Goal: Register for event/course

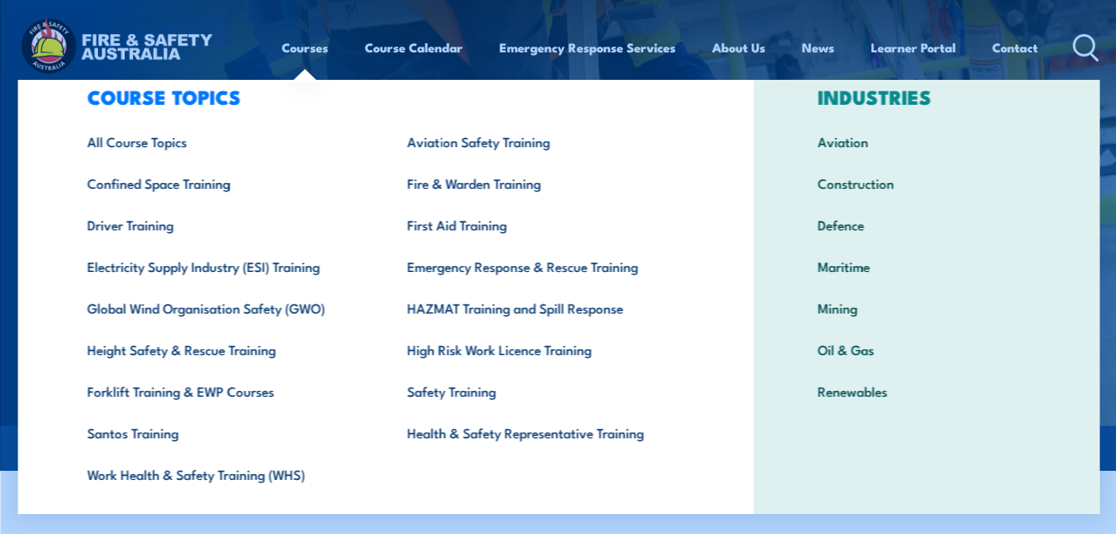
scroll to position [43, 0]
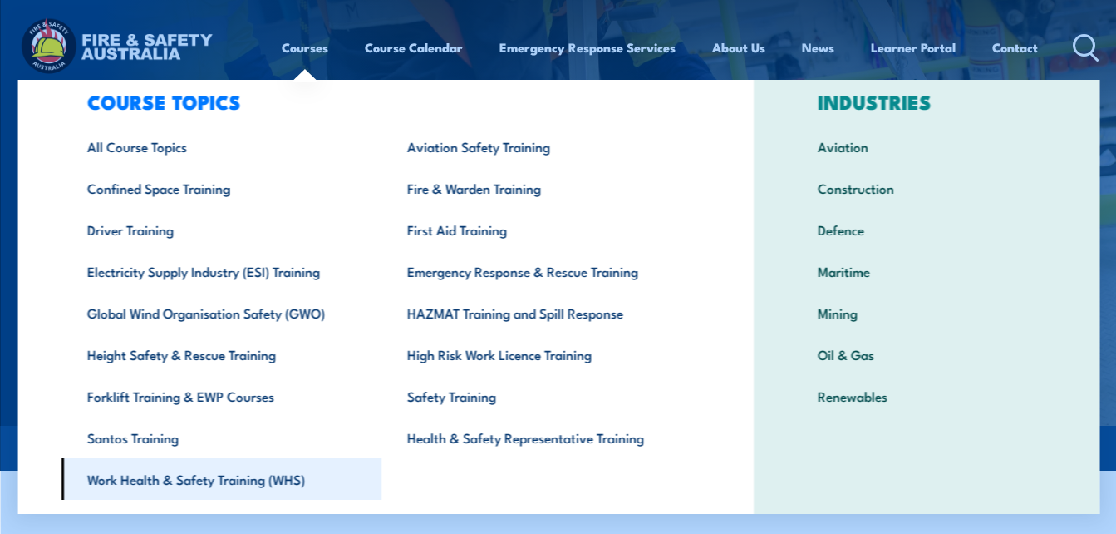
click at [274, 477] on link "Work Health & Safety Training (WHS)" at bounding box center [221, 479] width 320 height 42
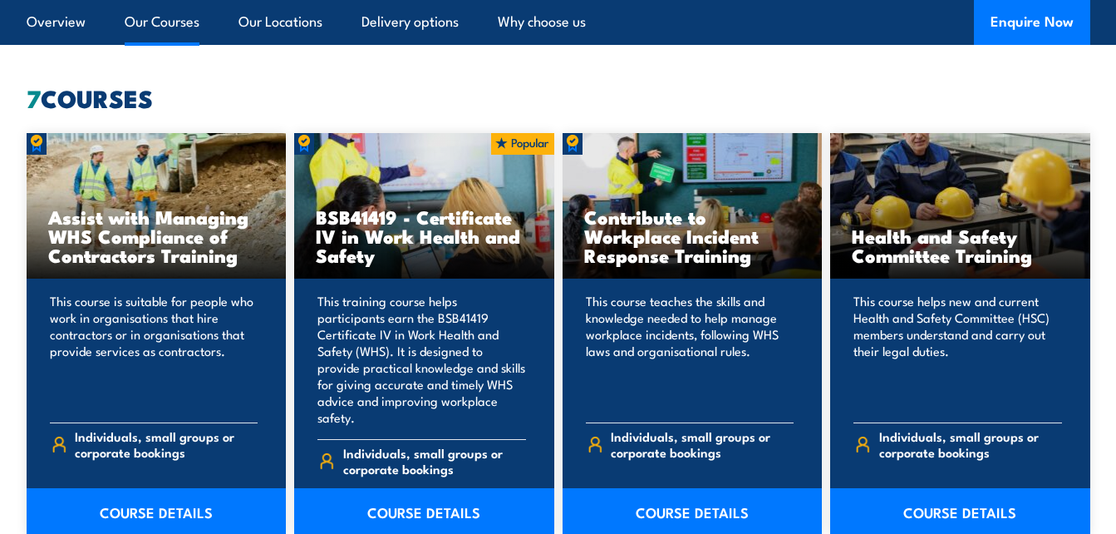
scroll to position [1259, 0]
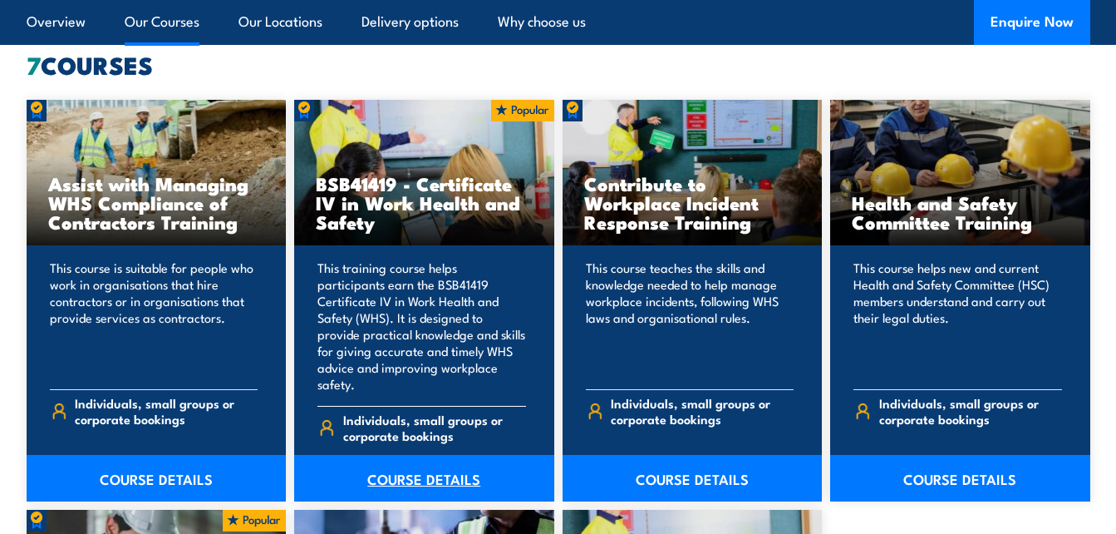
click at [432, 455] on link "COURSE DETAILS" at bounding box center [424, 478] width 260 height 47
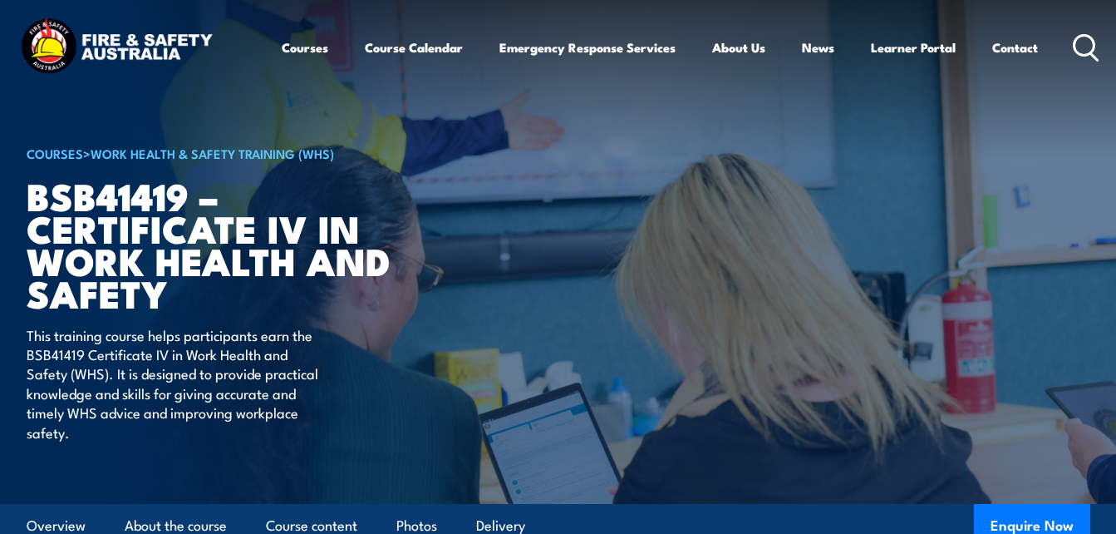
scroll to position [27, 0]
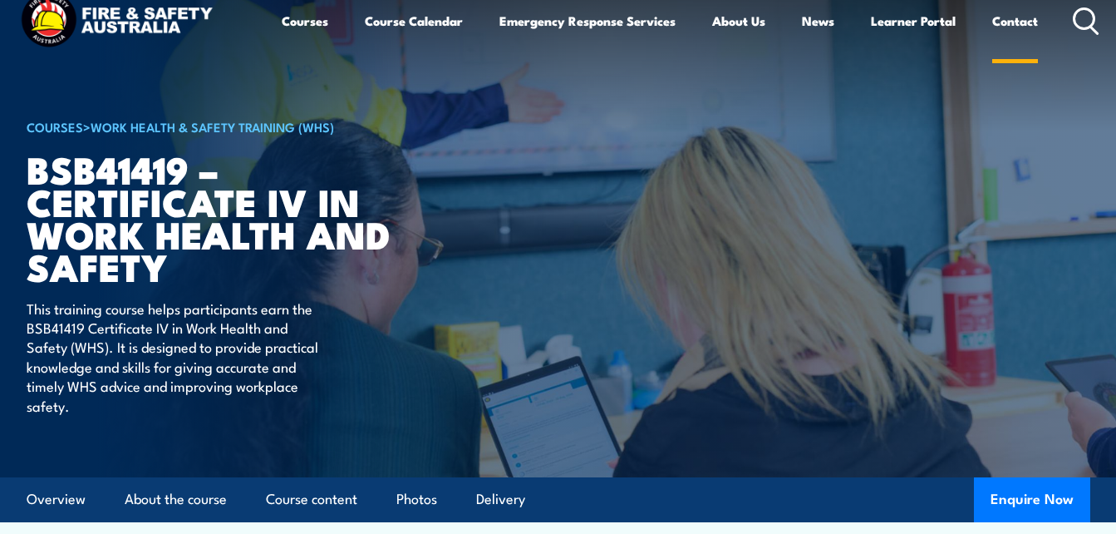
click at [1023, 31] on link "Contact" at bounding box center [1016, 21] width 46 height 40
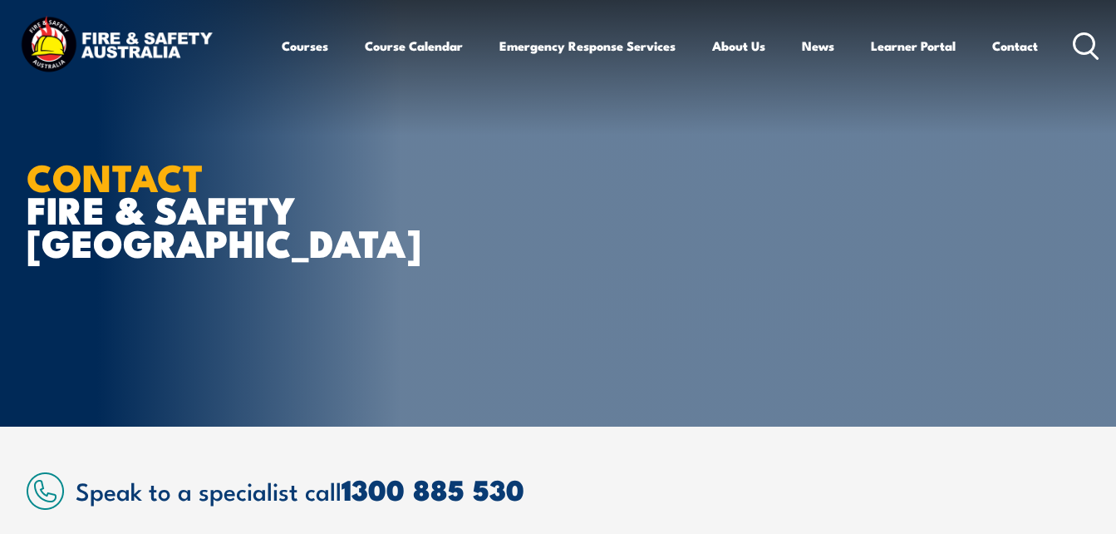
click at [180, 49] on img at bounding box center [117, 46] width 200 height 66
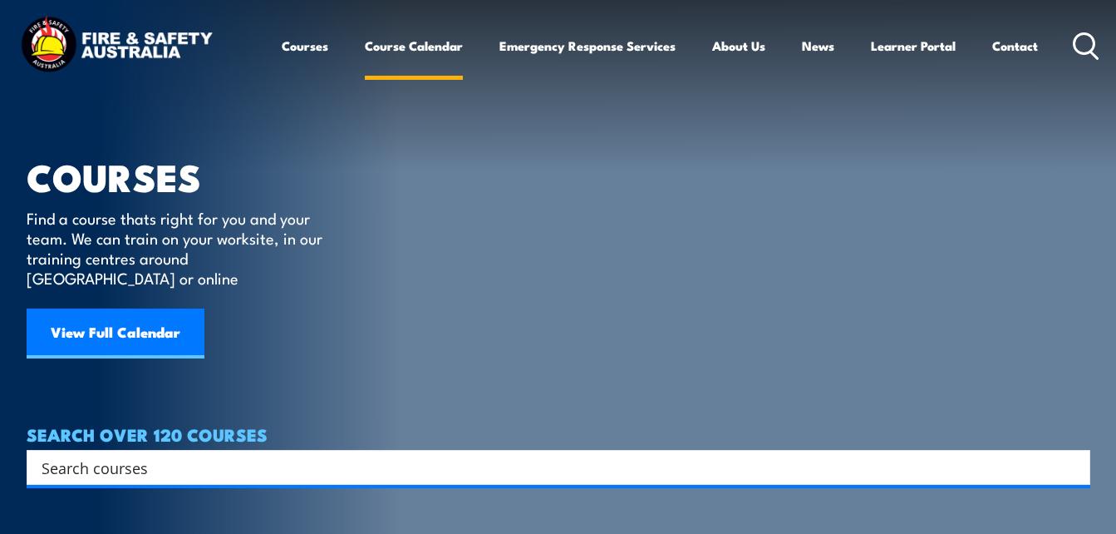
click at [432, 42] on link "Course Calendar" at bounding box center [414, 46] width 98 height 40
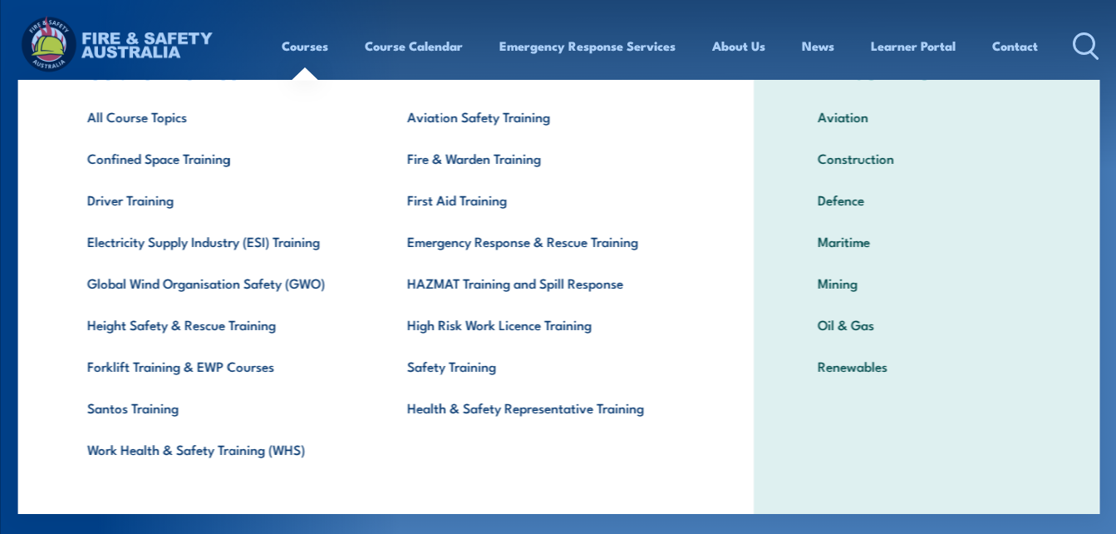
scroll to position [91, 0]
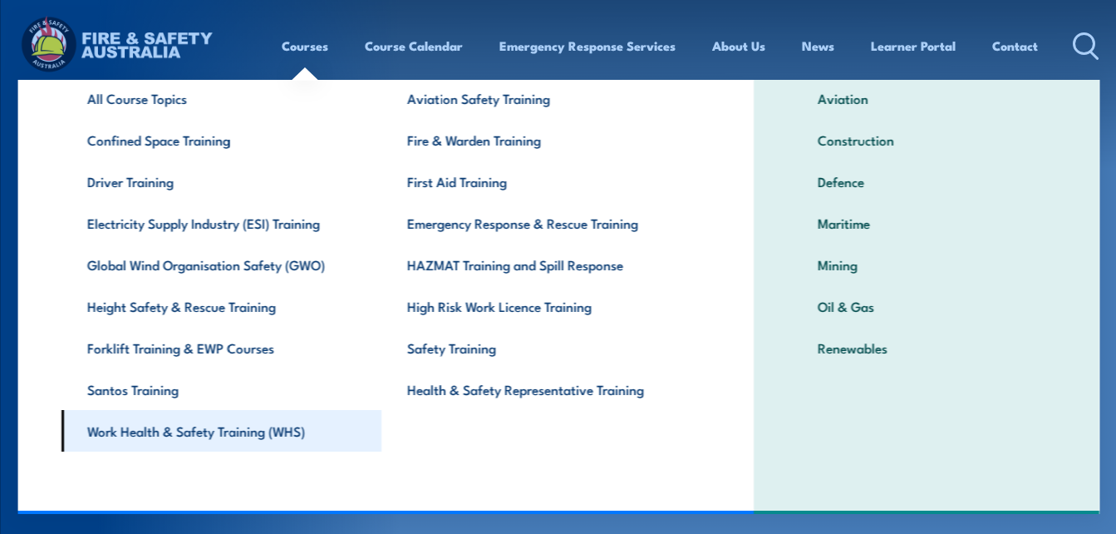
click at [275, 435] on link "Work Health & Safety Training (WHS)" at bounding box center [221, 431] width 320 height 42
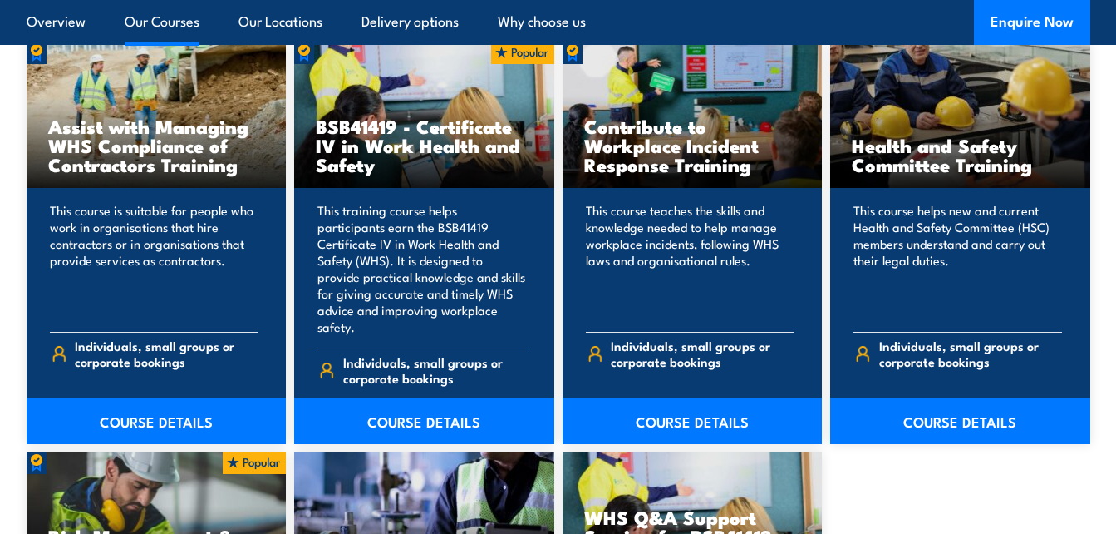
scroll to position [1234, 0]
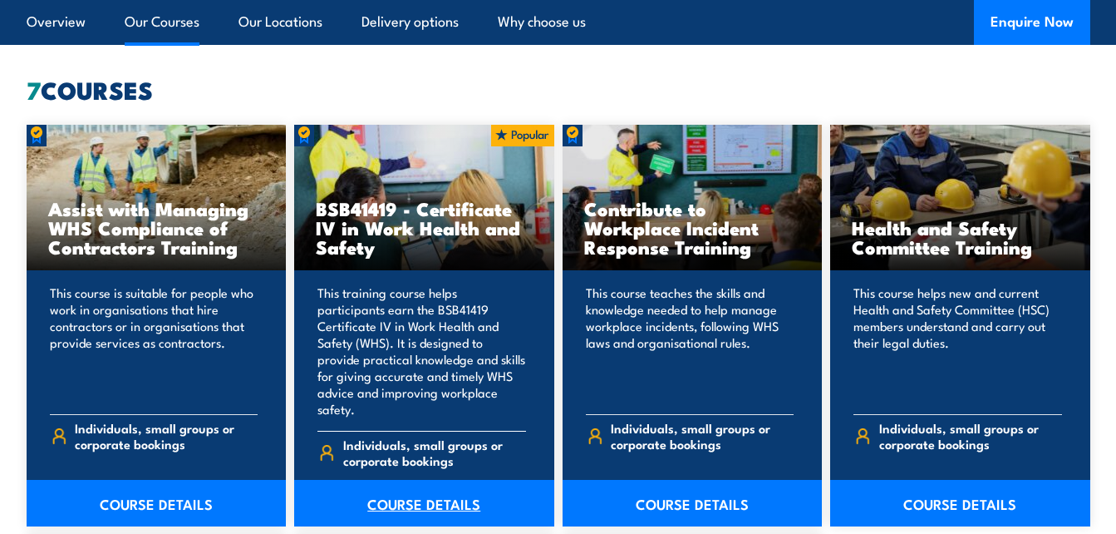
click at [424, 502] on link "COURSE DETAILS" at bounding box center [424, 503] width 260 height 47
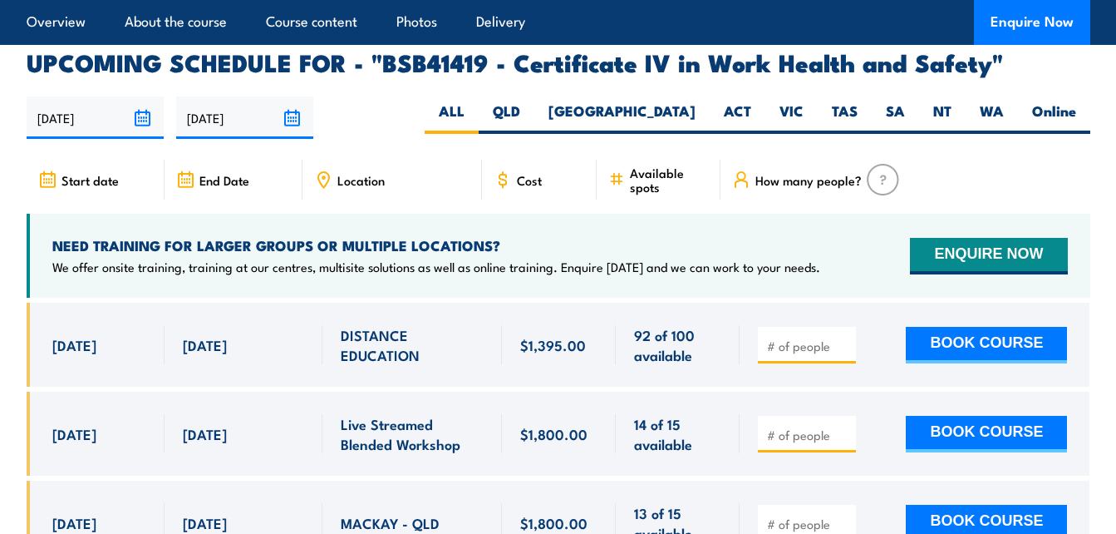
scroll to position [5352, 0]
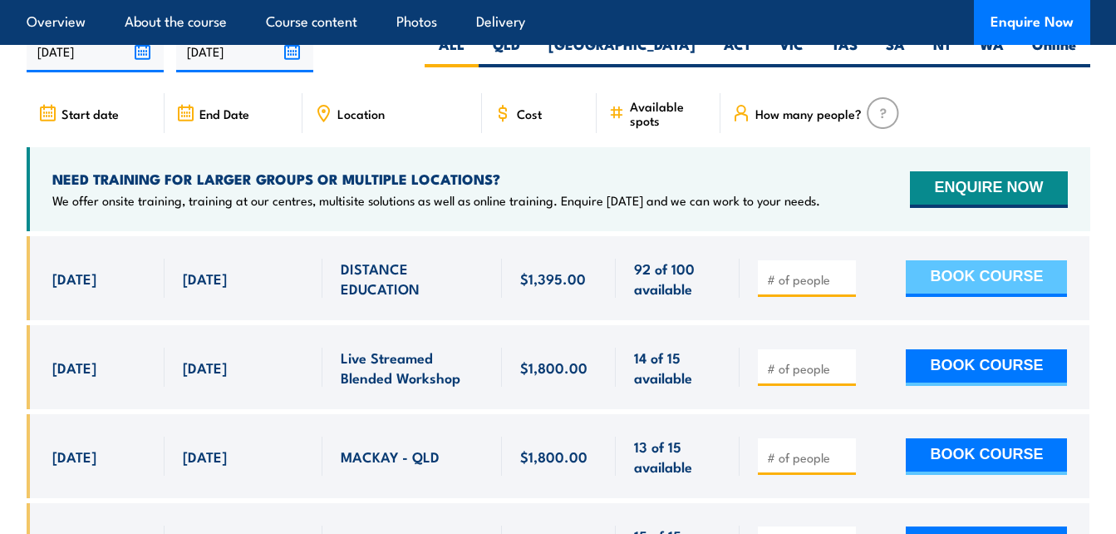
click at [978, 260] on button "BOOK COURSE" at bounding box center [986, 278] width 161 height 37
type input "1"
click at [842, 271] on input "1" at bounding box center [808, 279] width 83 height 17
click at [919, 260] on button "BOOK COURSE" at bounding box center [986, 278] width 161 height 37
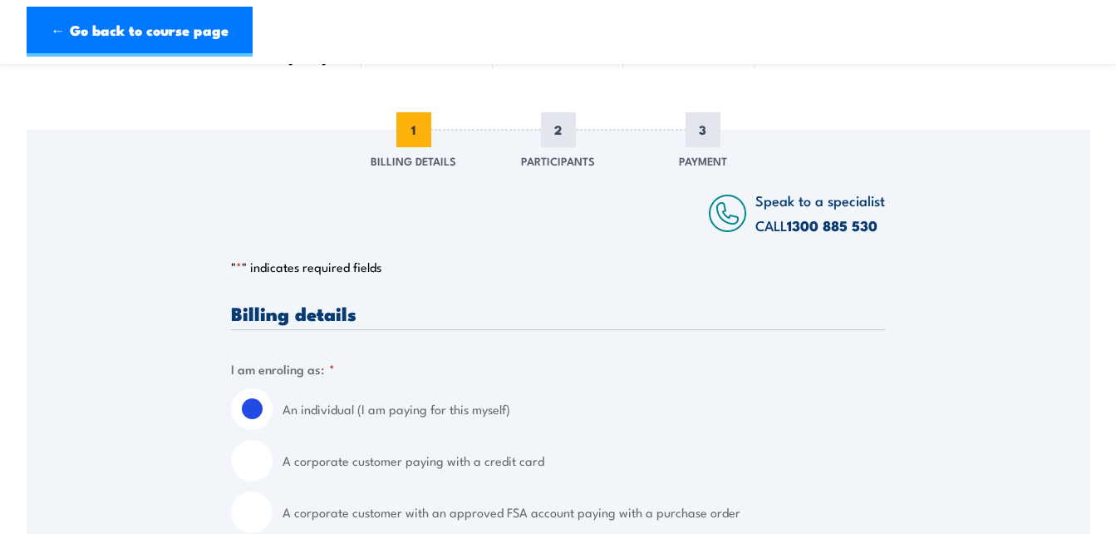
scroll to position [254, 0]
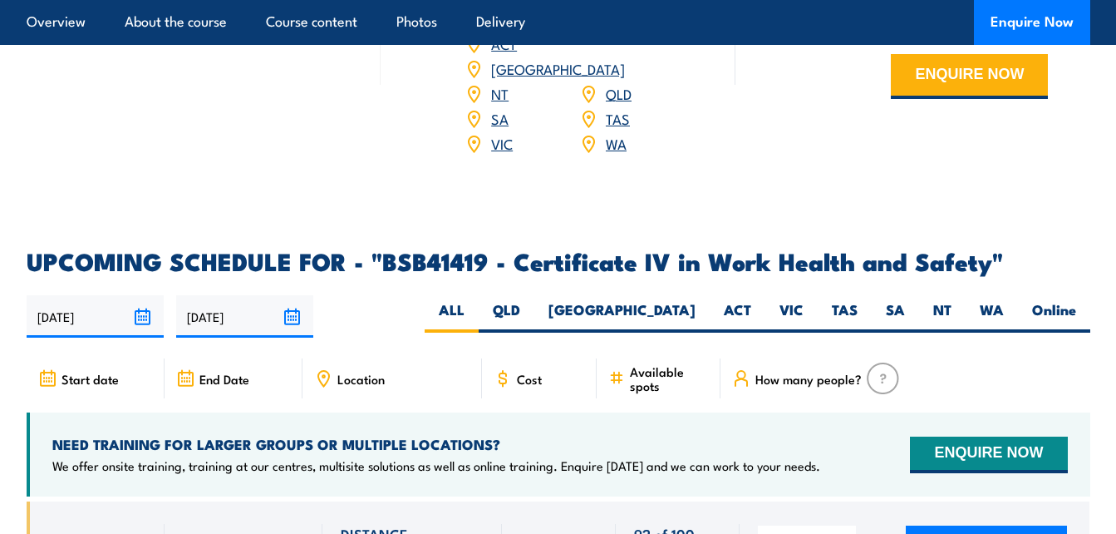
scroll to position [5154, 0]
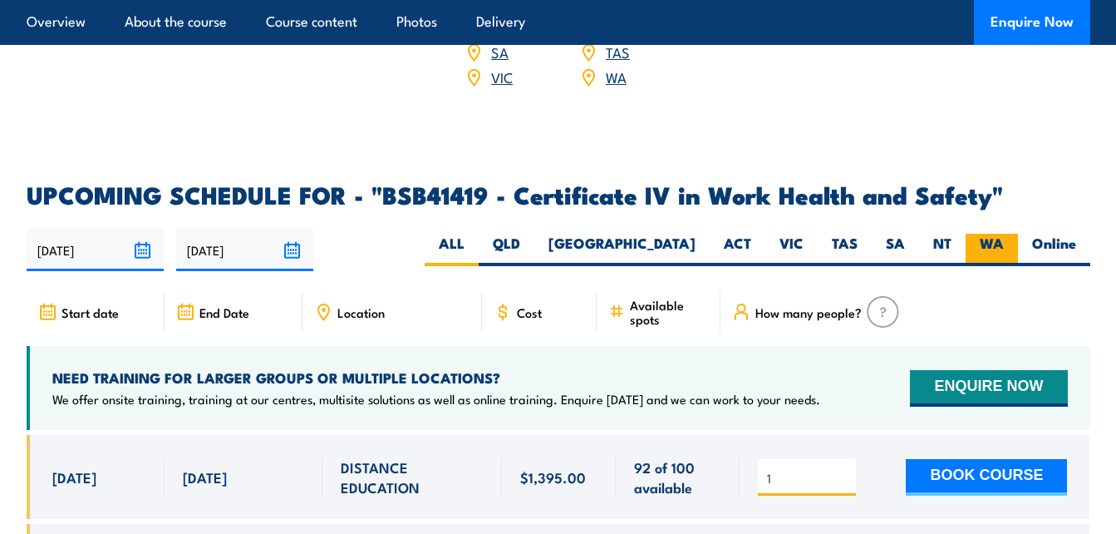
click at [978, 234] on label "WA" at bounding box center [992, 250] width 52 height 32
click at [1004, 234] on input "WA" at bounding box center [1009, 239] width 11 height 11
radio input "true"
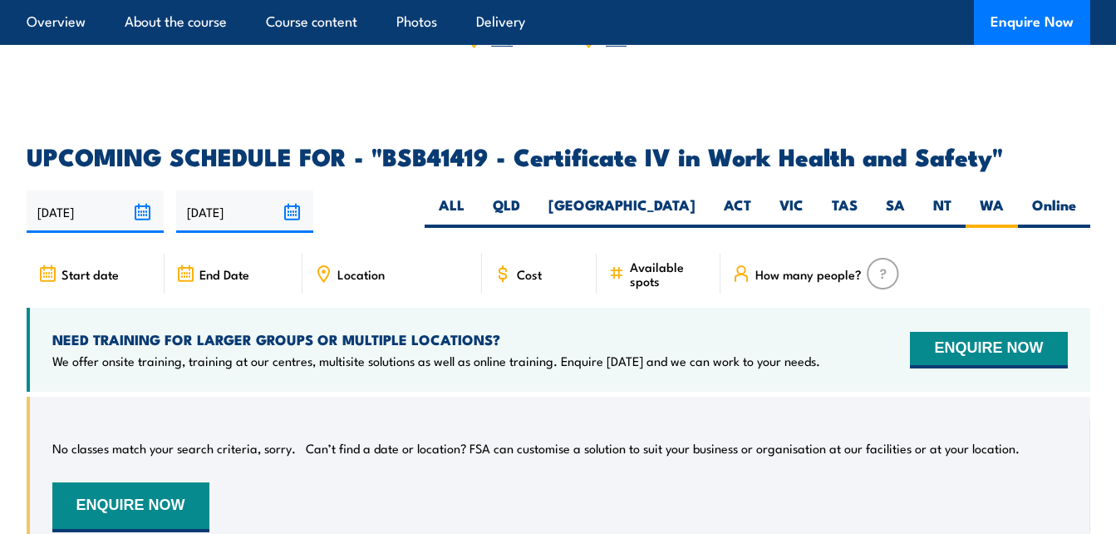
scroll to position [5166, 0]
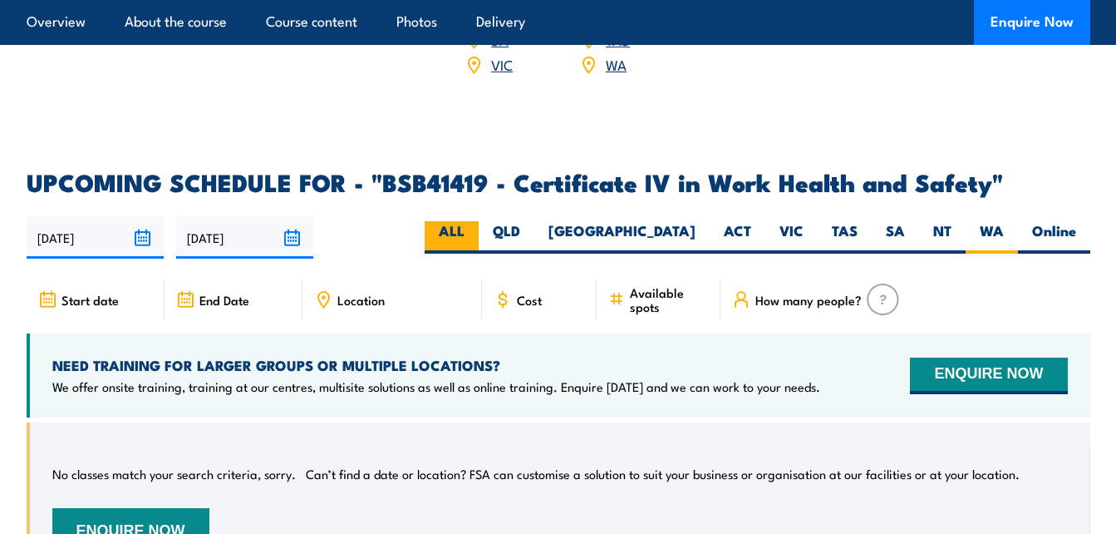
click at [479, 221] on label "ALL" at bounding box center [452, 237] width 54 height 32
click at [475, 221] on input "ALL" at bounding box center [470, 226] width 11 height 11
radio input "true"
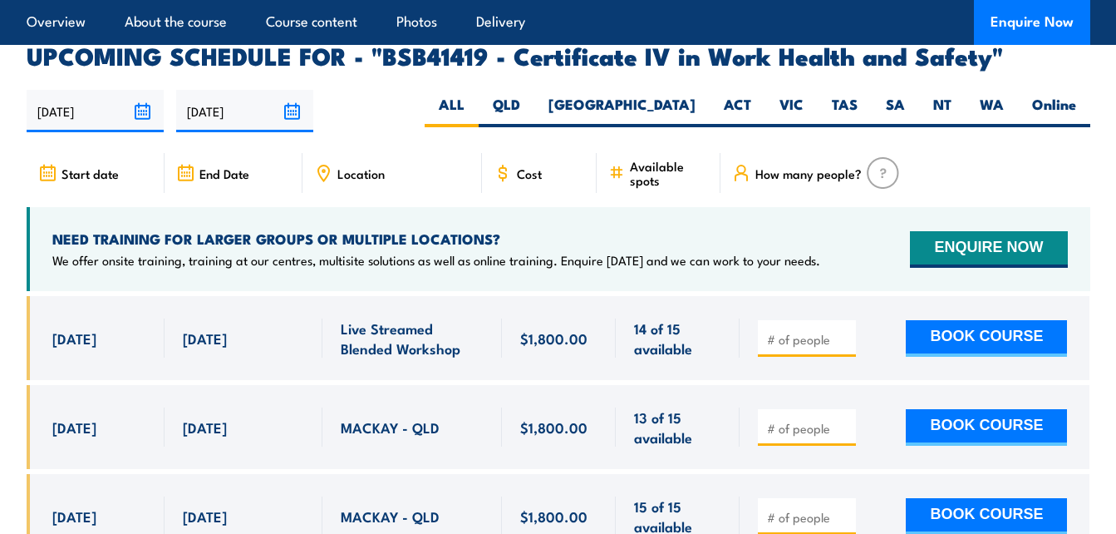
scroll to position [5332, 0]
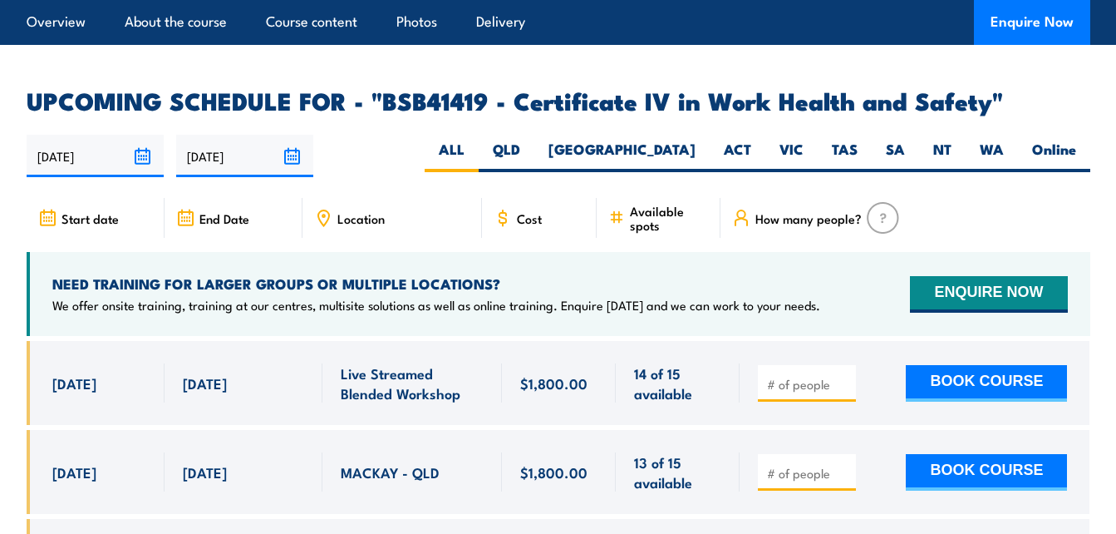
scroll to position [5212, 0]
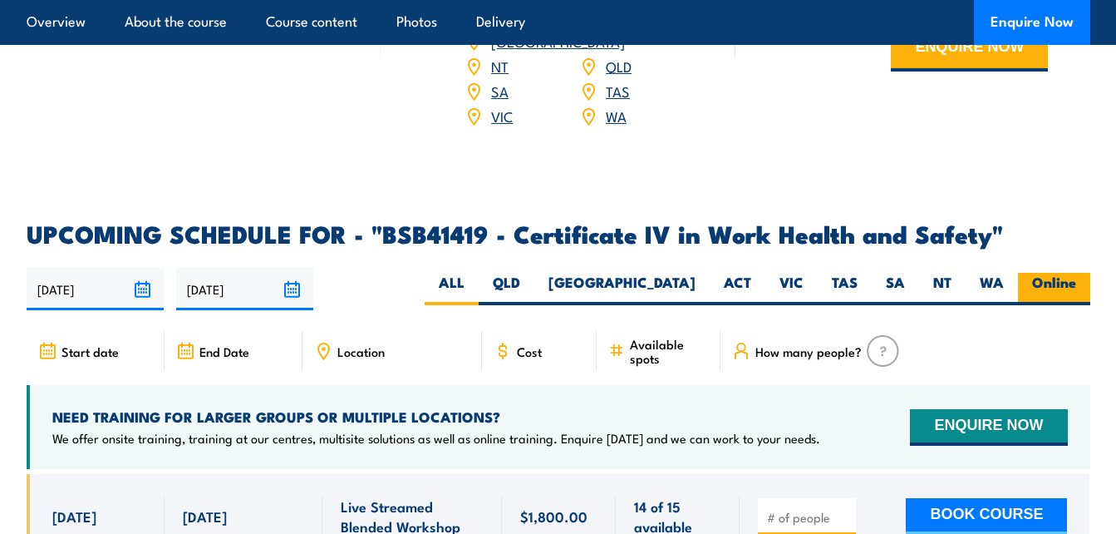
click at [1042, 273] on label "Online" at bounding box center [1054, 289] width 72 height 32
click at [1076, 273] on input "Online" at bounding box center [1081, 278] width 11 height 11
radio input "true"
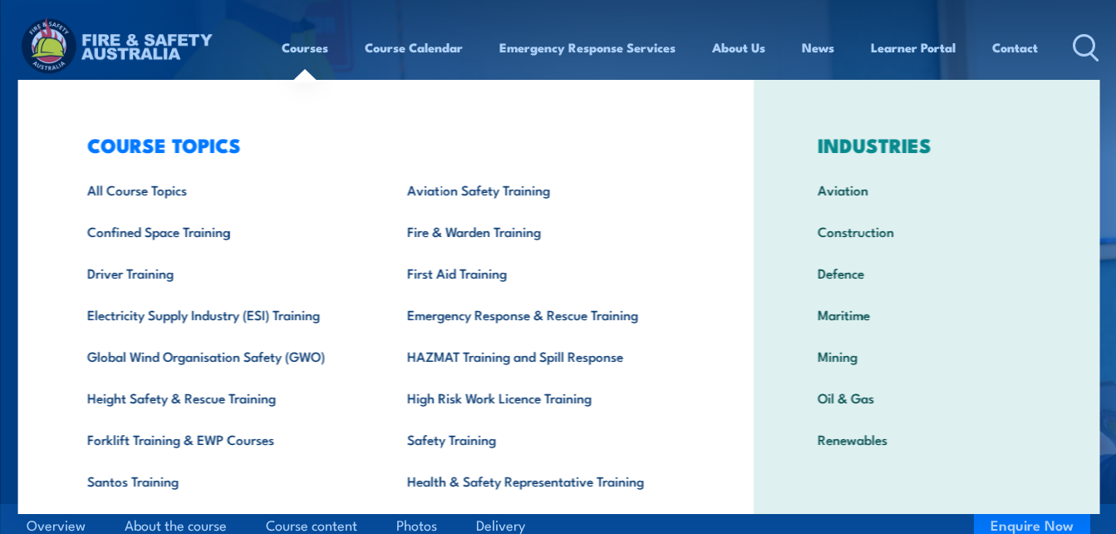
scroll to position [91, 0]
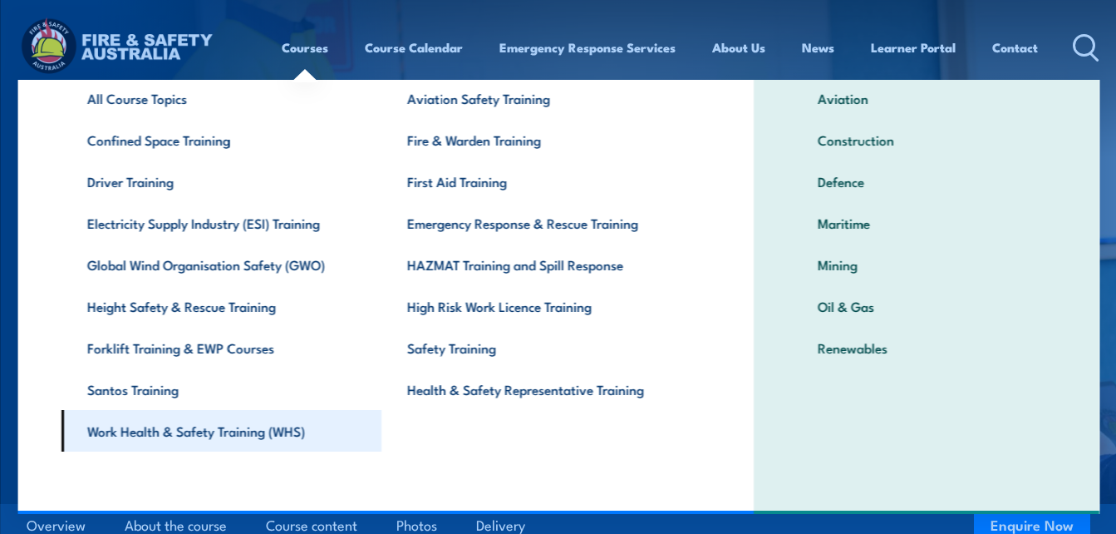
click at [253, 446] on link "Work Health & Safety Training (WHS)" at bounding box center [221, 431] width 320 height 42
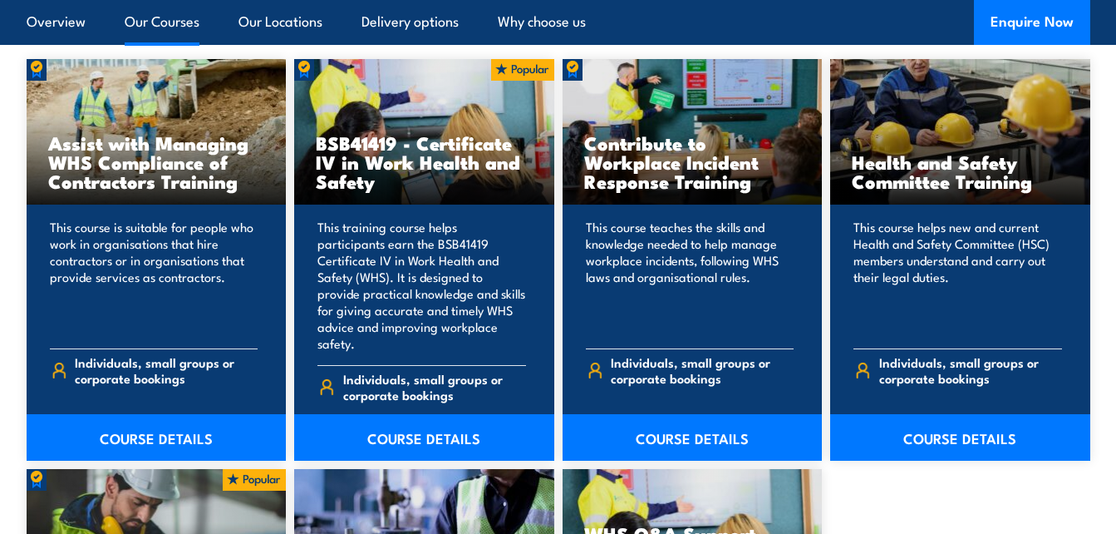
scroll to position [1276, 0]
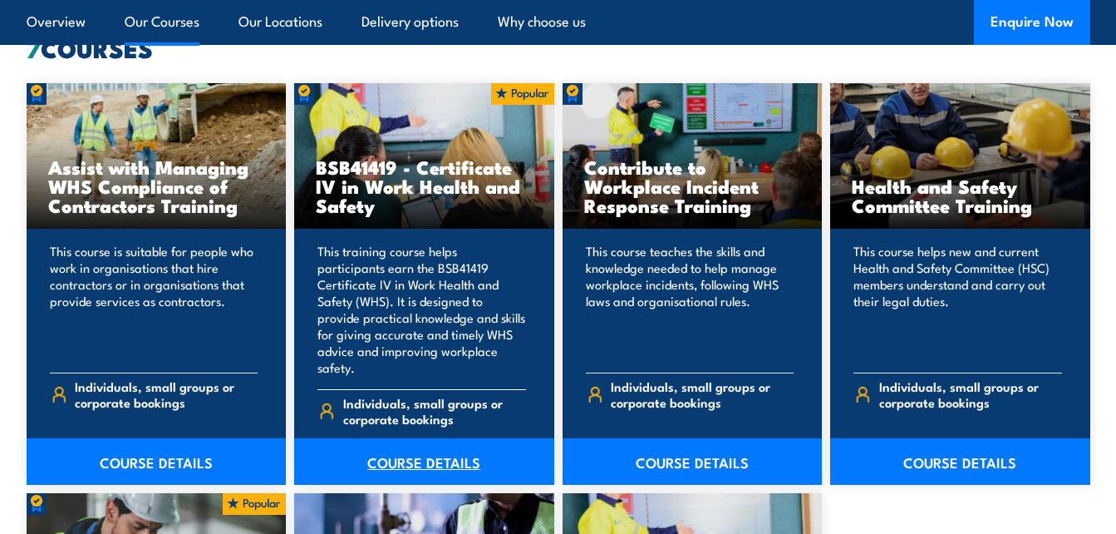
click at [422, 455] on link "COURSE DETAILS" at bounding box center [424, 461] width 260 height 47
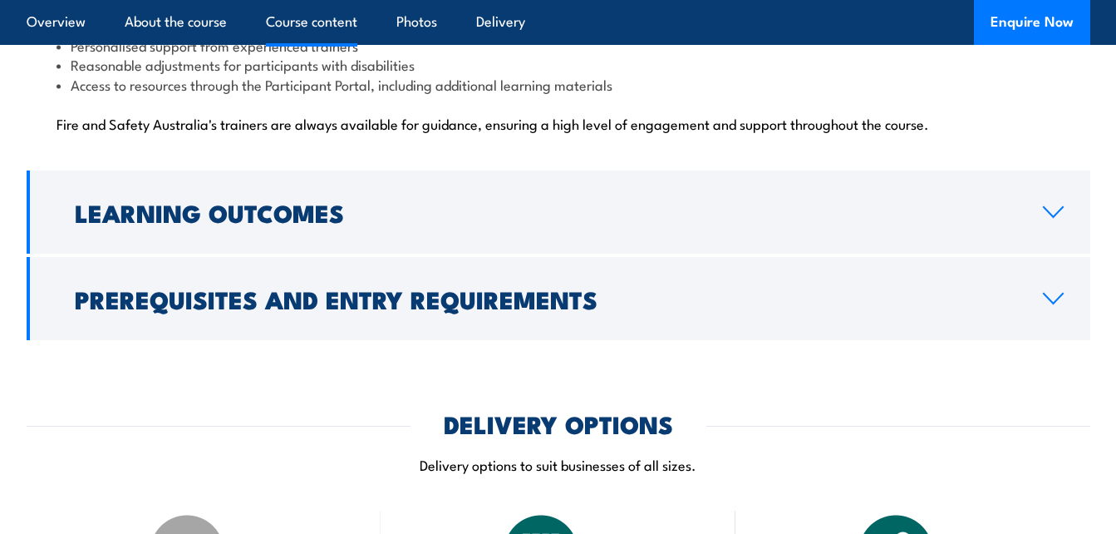
scroll to position [4211, 0]
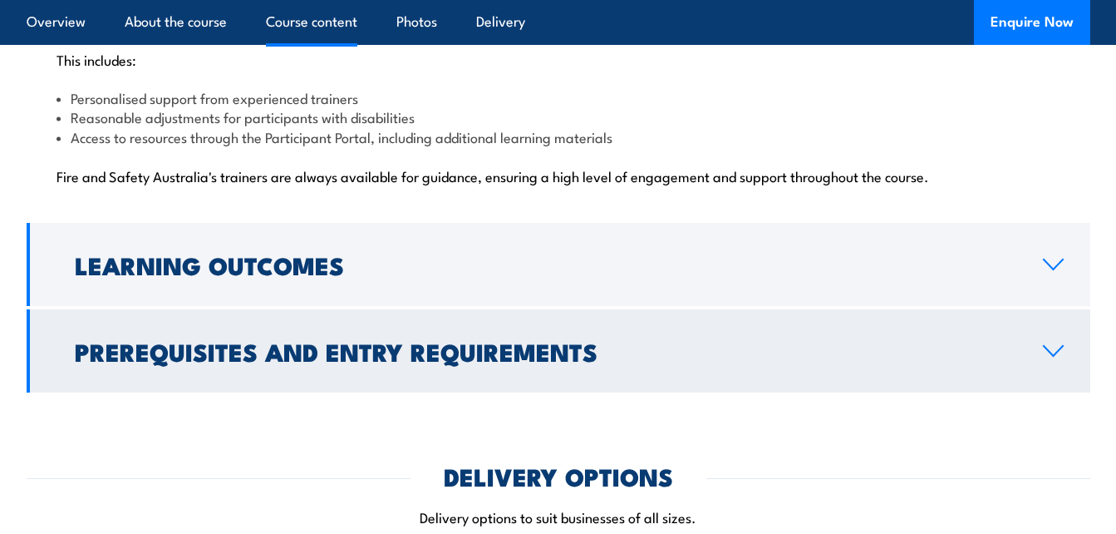
click at [1047, 348] on link "Prerequisites and Entry Requirements" at bounding box center [559, 350] width 1064 height 83
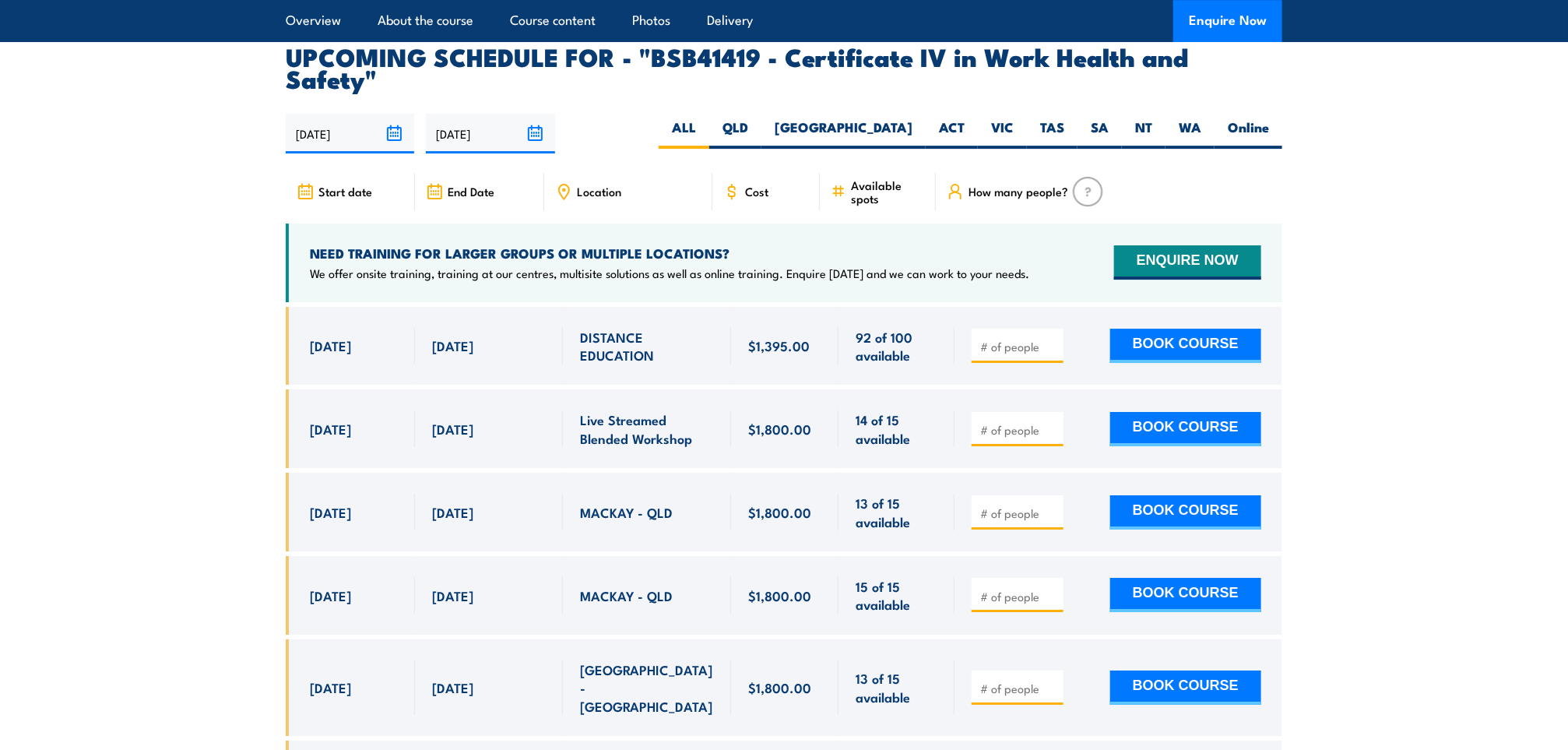
scroll to position [2631, 0]
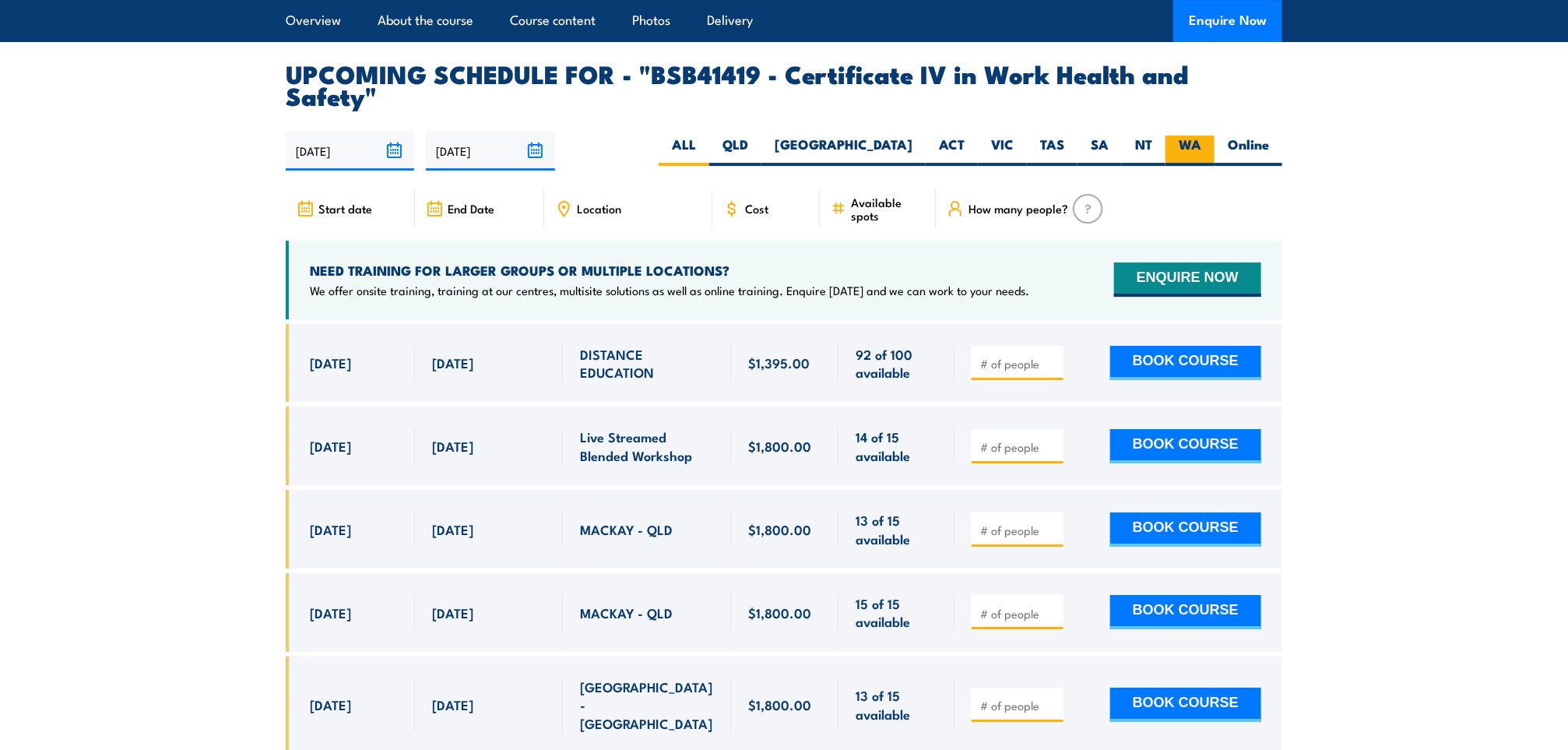
click at [1045, 136] on label "WA" at bounding box center [1190, 151] width 49 height 30
click at [1045, 136] on input "WA" at bounding box center [1206, 140] width 10 height 10
radio input "true"
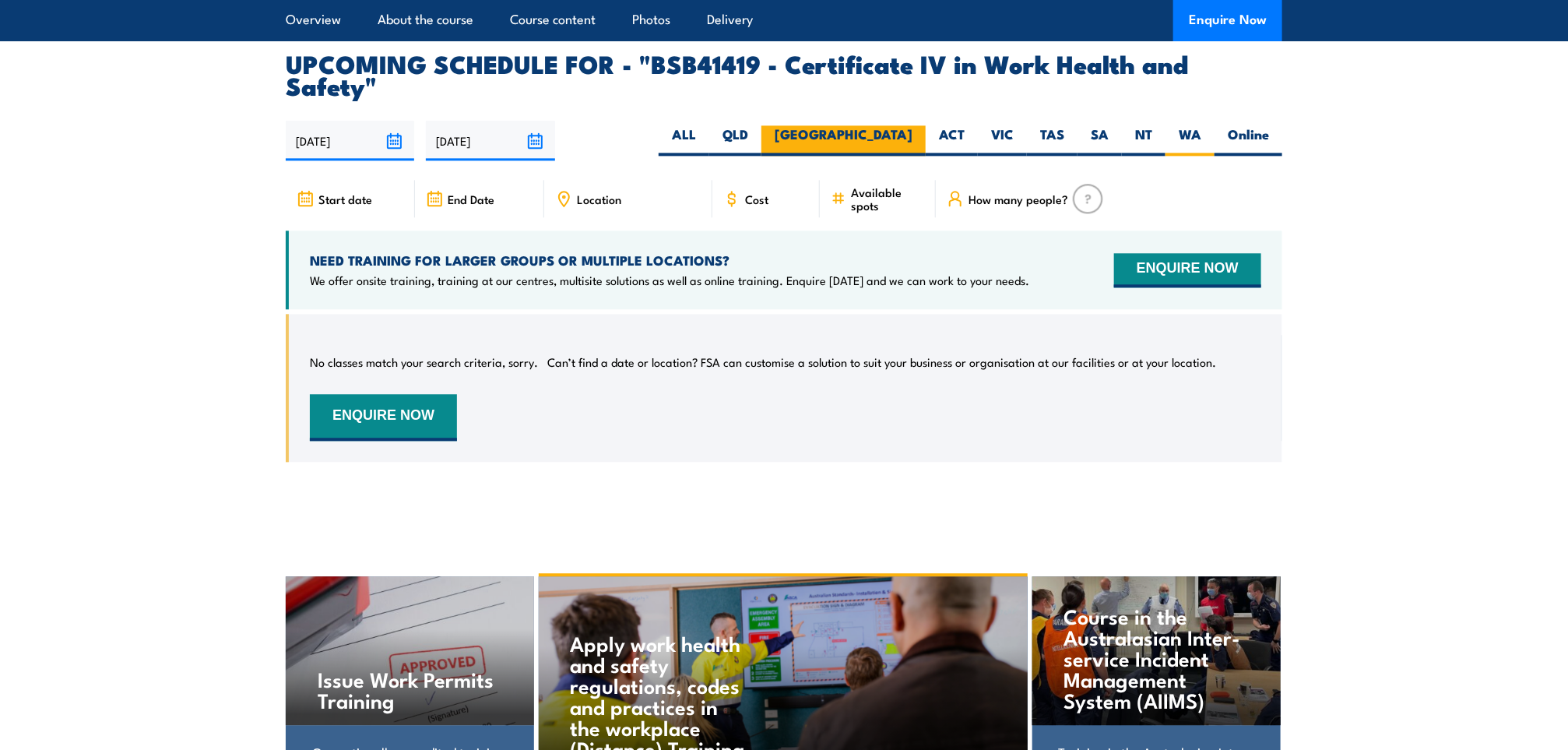
click at [877, 125] on label "[GEOGRAPHIC_DATA]" at bounding box center [843, 140] width 164 height 30
click at [912, 125] on input "[GEOGRAPHIC_DATA]" at bounding box center [917, 130] width 10 height 10
radio input "true"
click at [762, 125] on label "QLD" at bounding box center [735, 140] width 52 height 30
click at [759, 125] on input "QLD" at bounding box center [753, 130] width 10 height 10
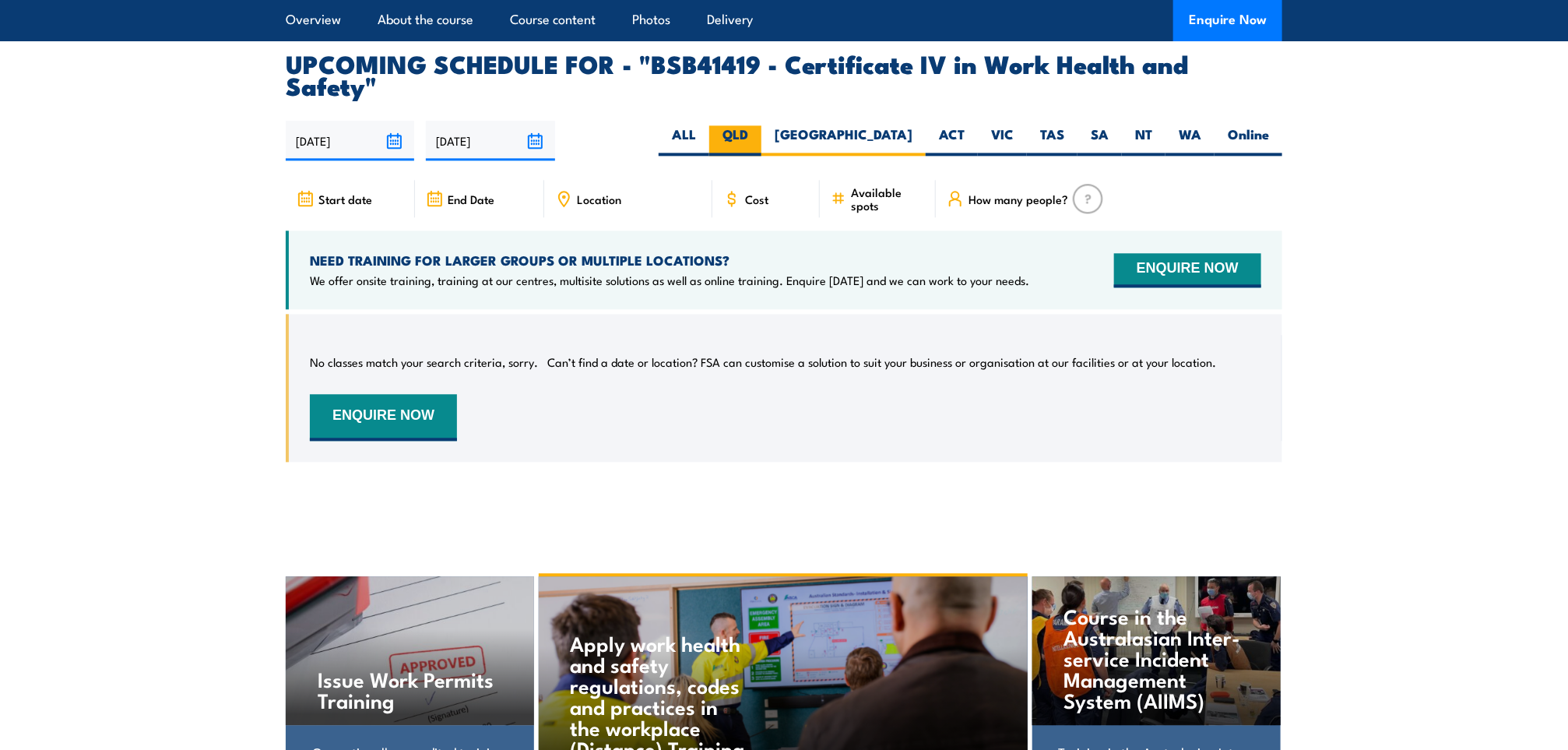
radio input "true"
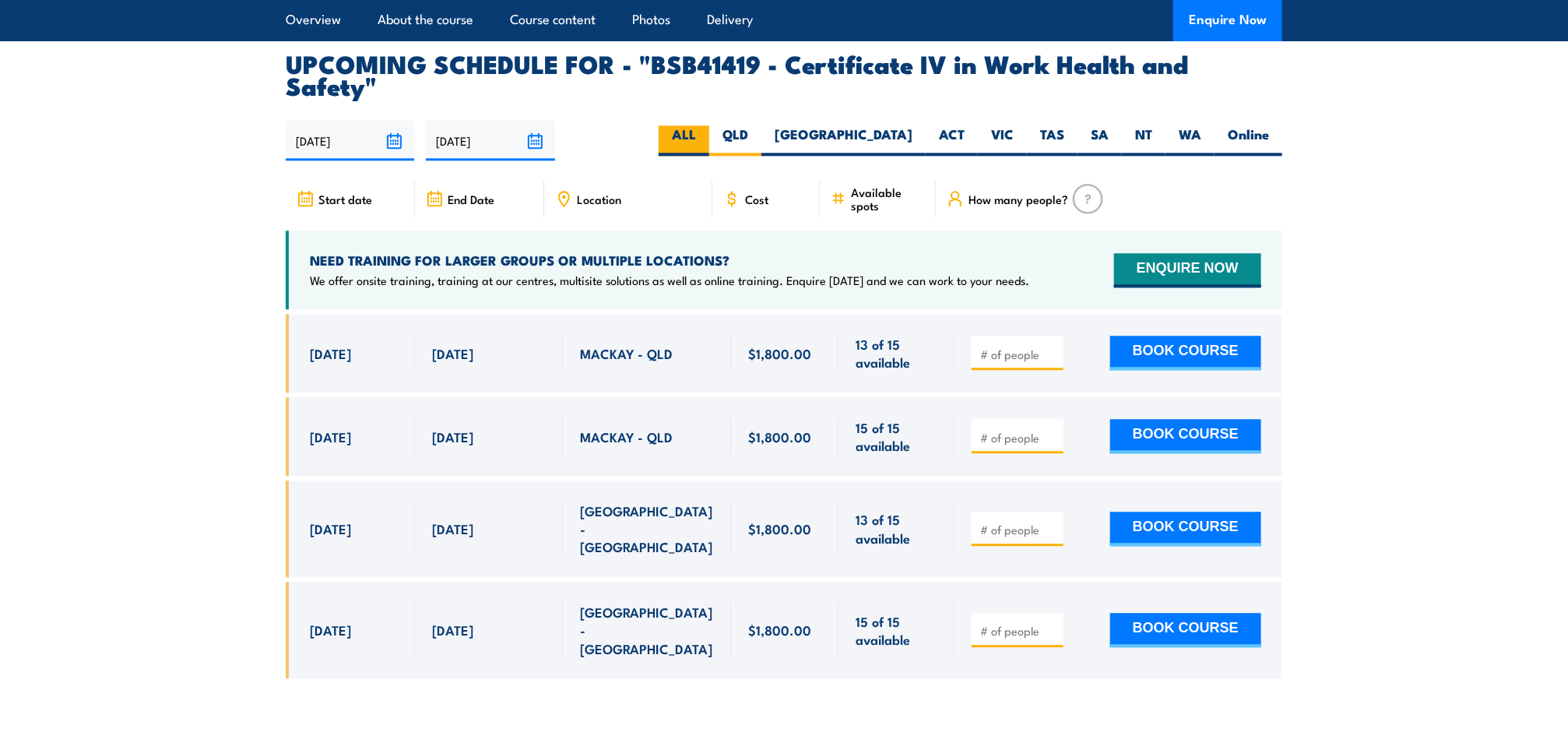
click at [709, 125] on label "ALL" at bounding box center [684, 140] width 51 height 30
click at [706, 125] on input "ALL" at bounding box center [701, 130] width 10 height 10
radio input "true"
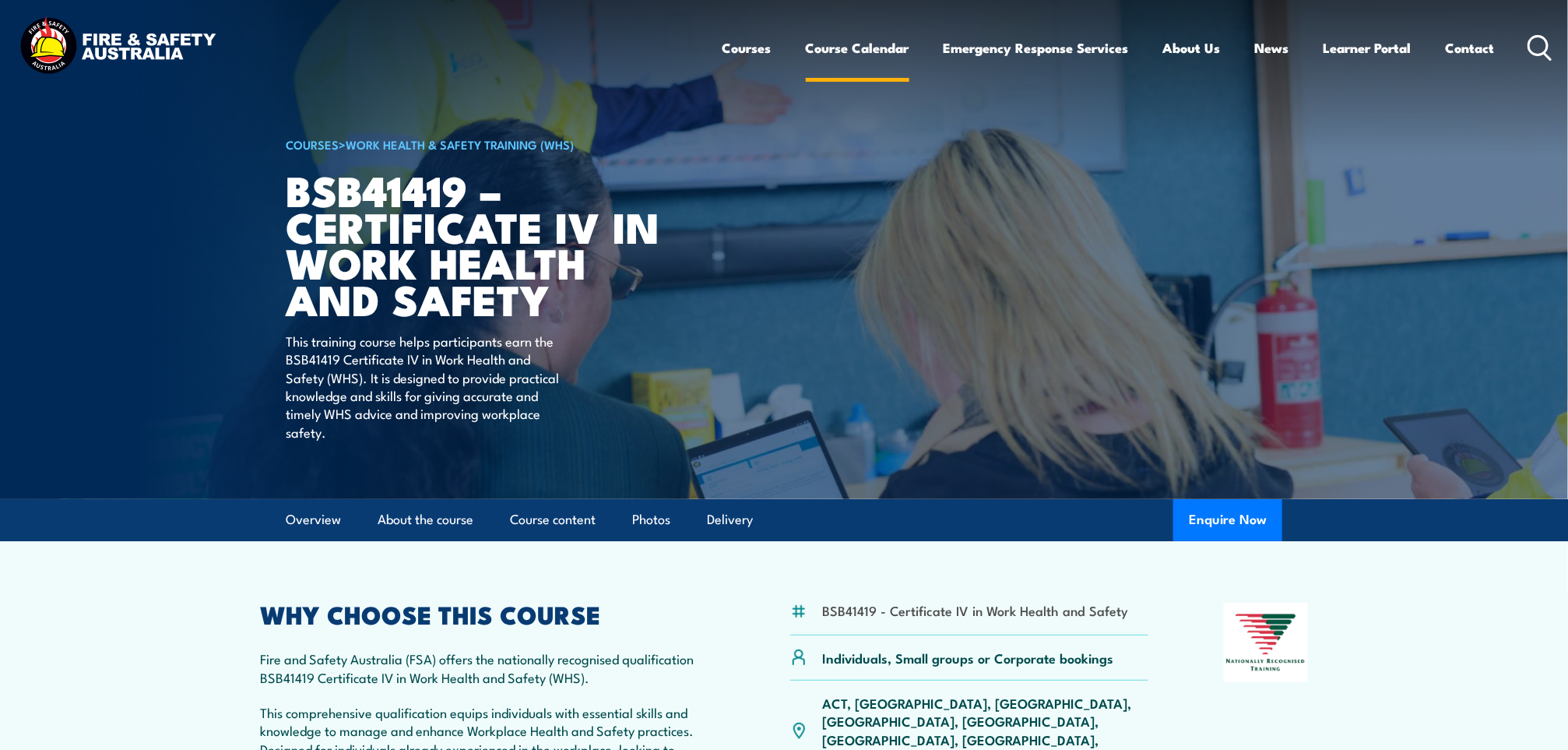
click at [853, 47] on link "Course Calendar" at bounding box center [857, 48] width 104 height 41
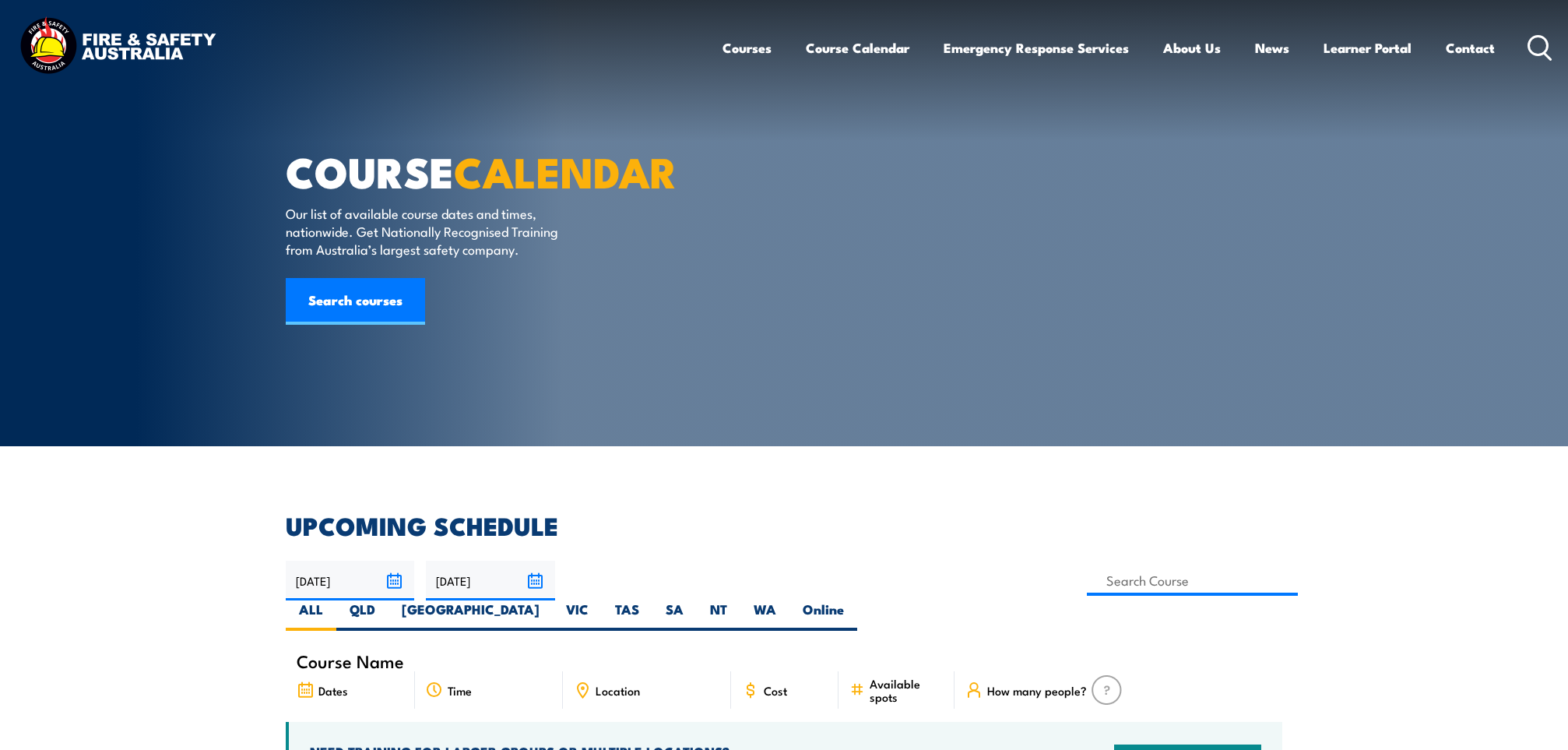
click at [743, 53] on link "Courses" at bounding box center [747, 48] width 49 height 41
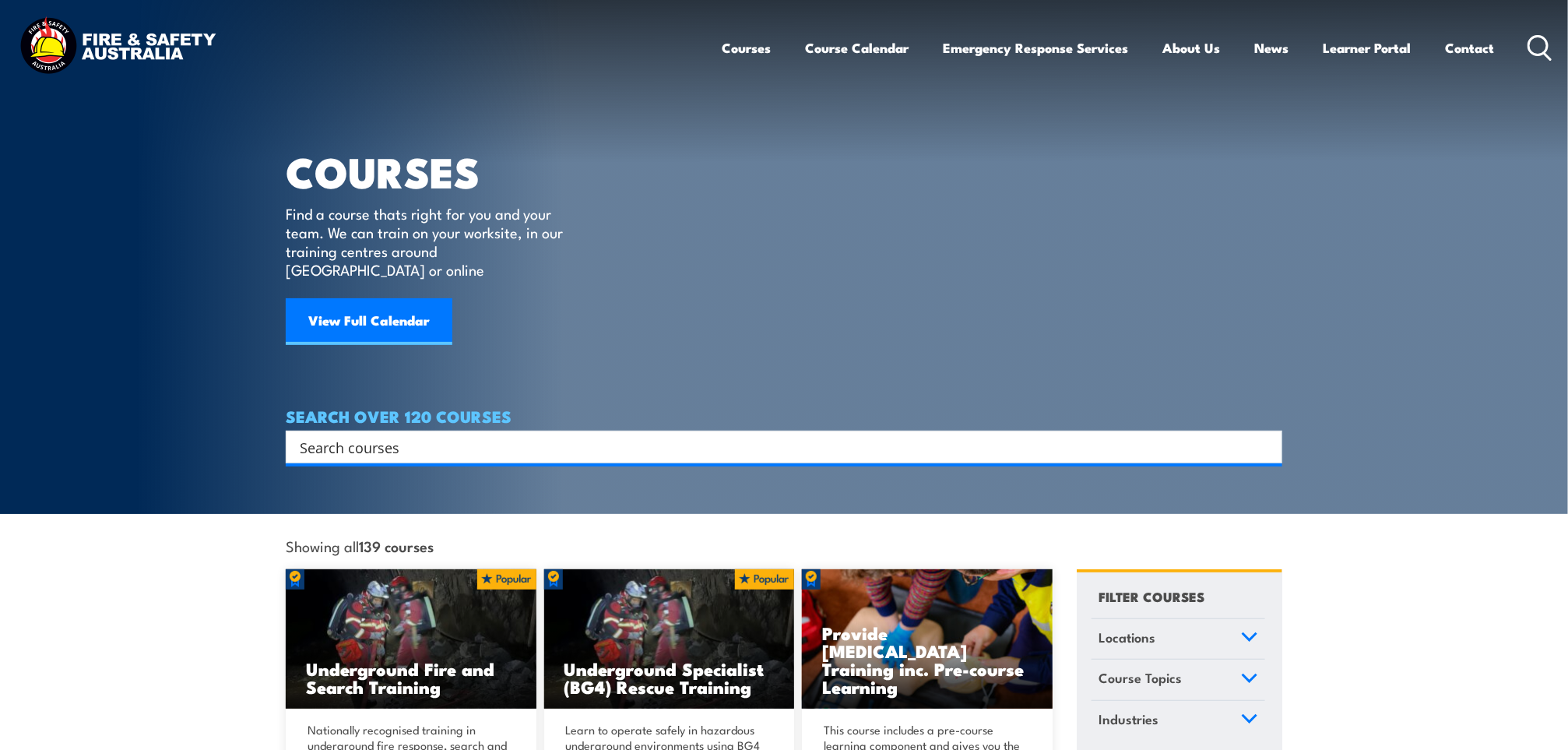
click at [1490, 307] on section "COURSES Find a course thats right for you and your team. We can train on your w…" at bounding box center [784, 257] width 1568 height 514
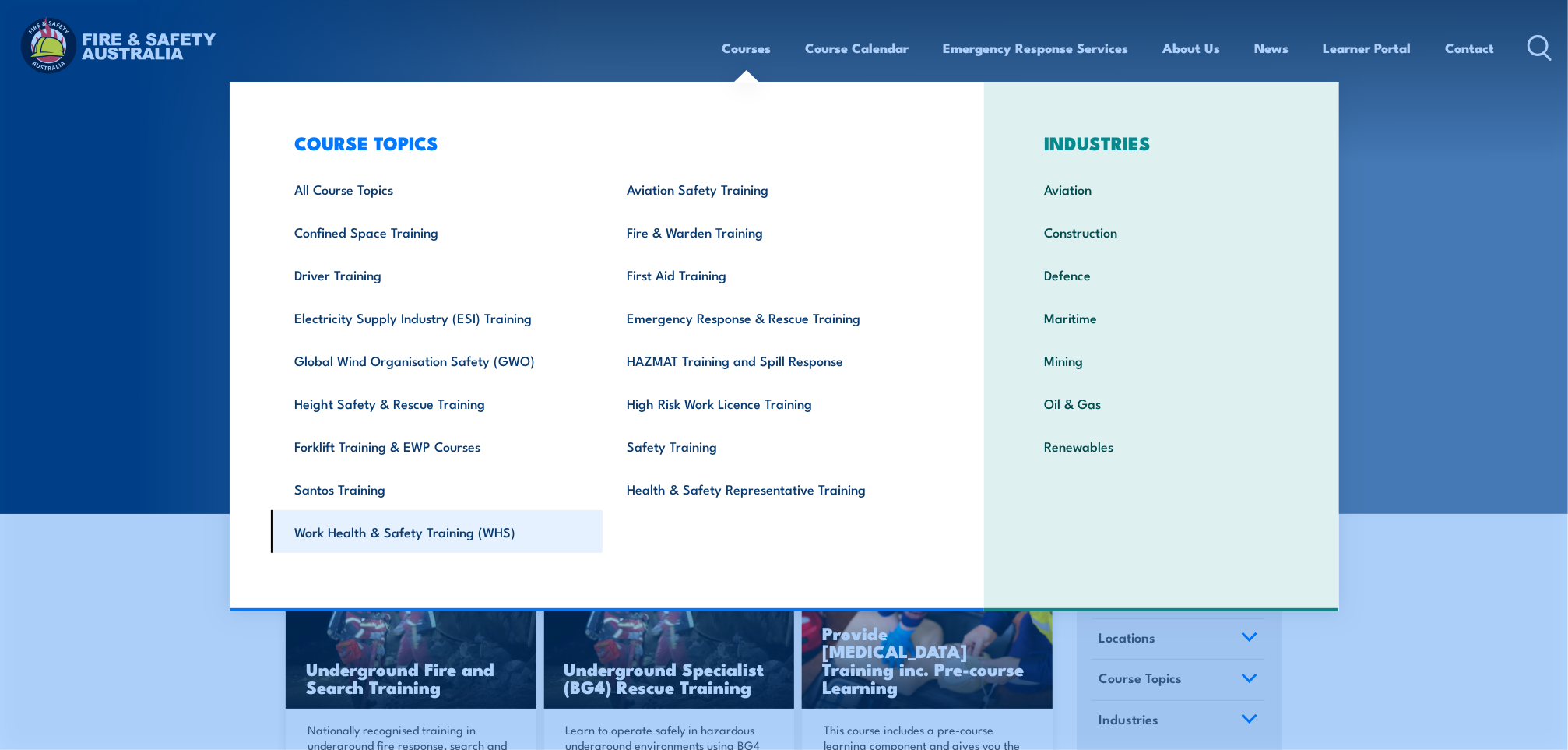
click at [468, 519] on link "Work Health & Safety Training (WHS)" at bounding box center [436, 531] width 333 height 43
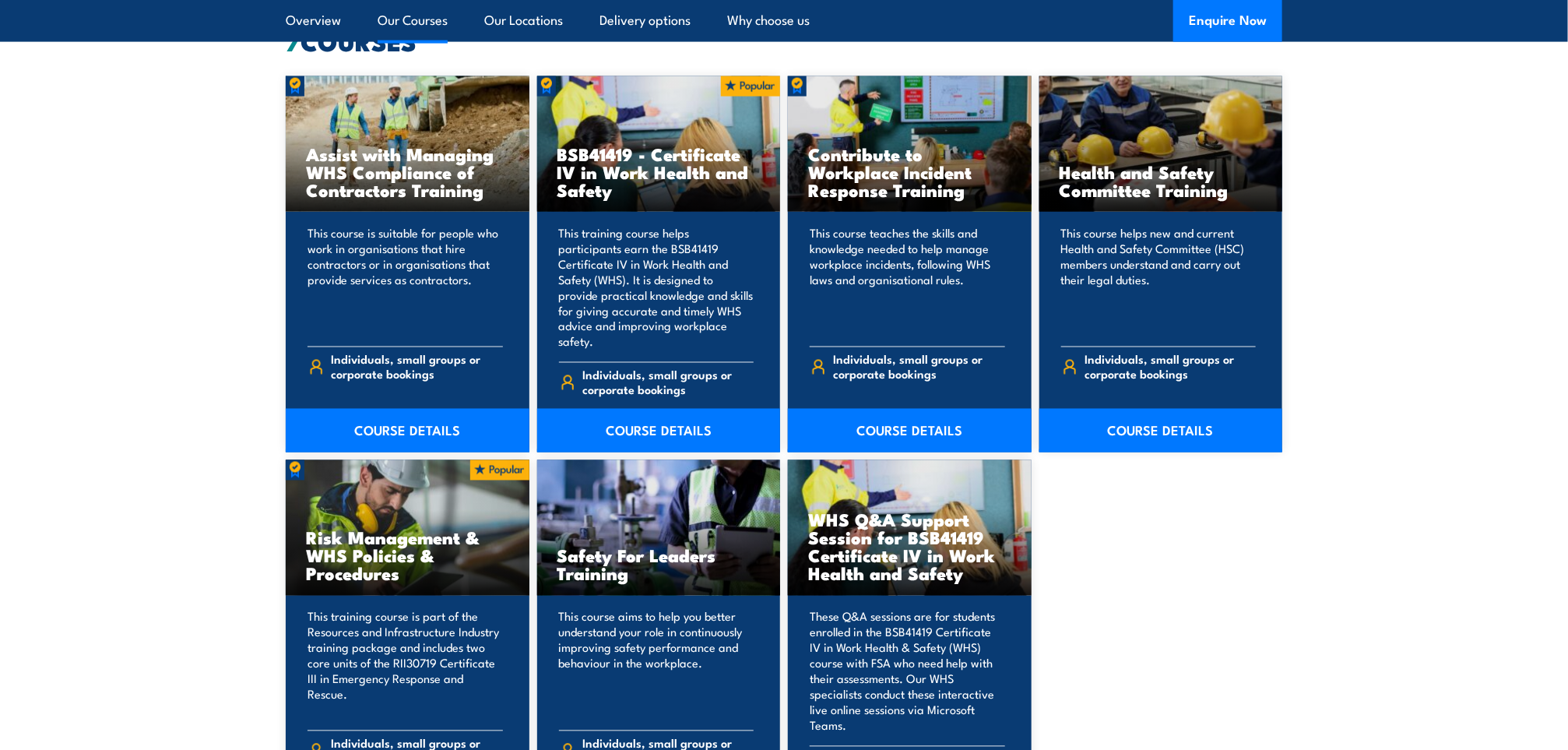
scroll to position [1257, 0]
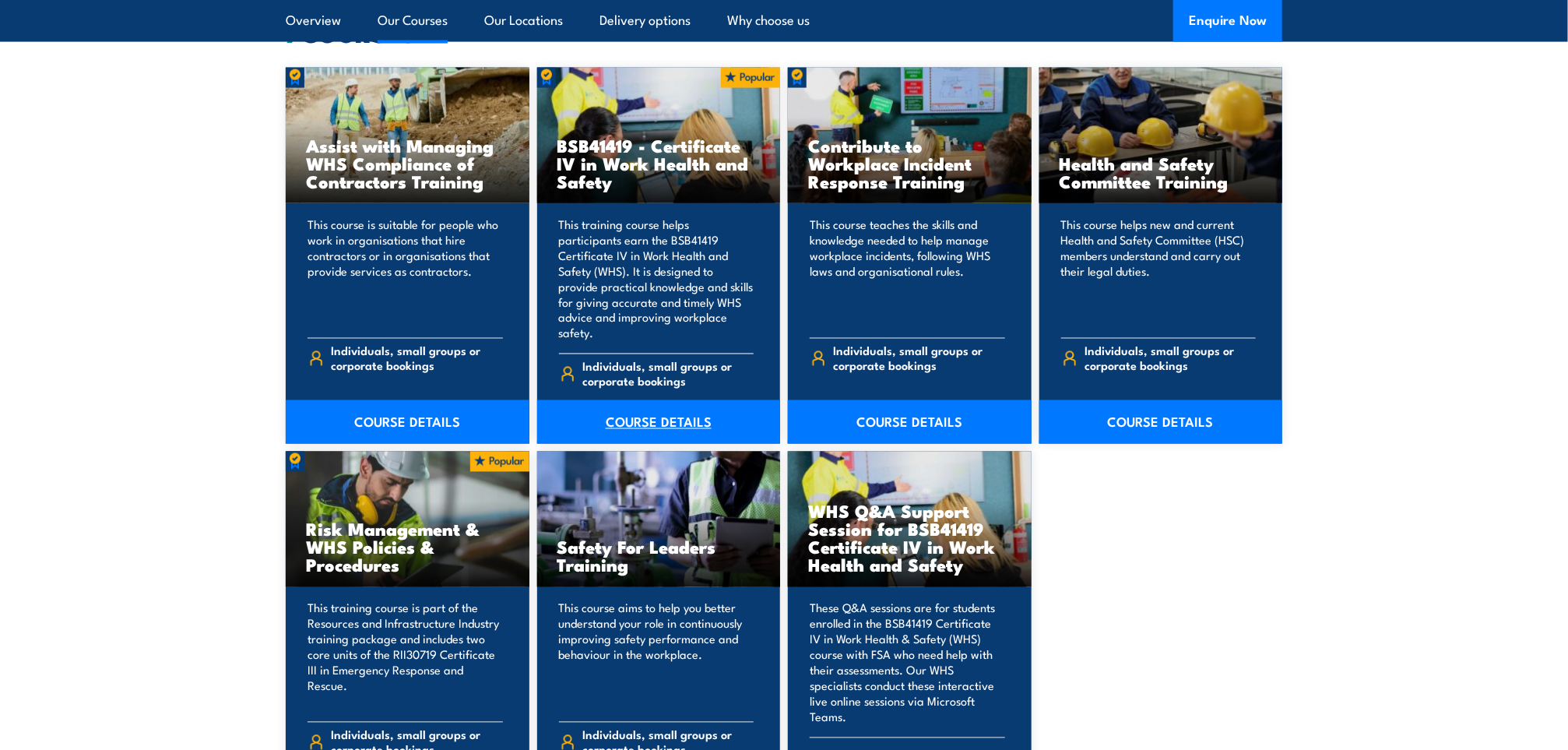
click at [666, 408] on link "COURSE DETAILS" at bounding box center [659, 421] width 244 height 44
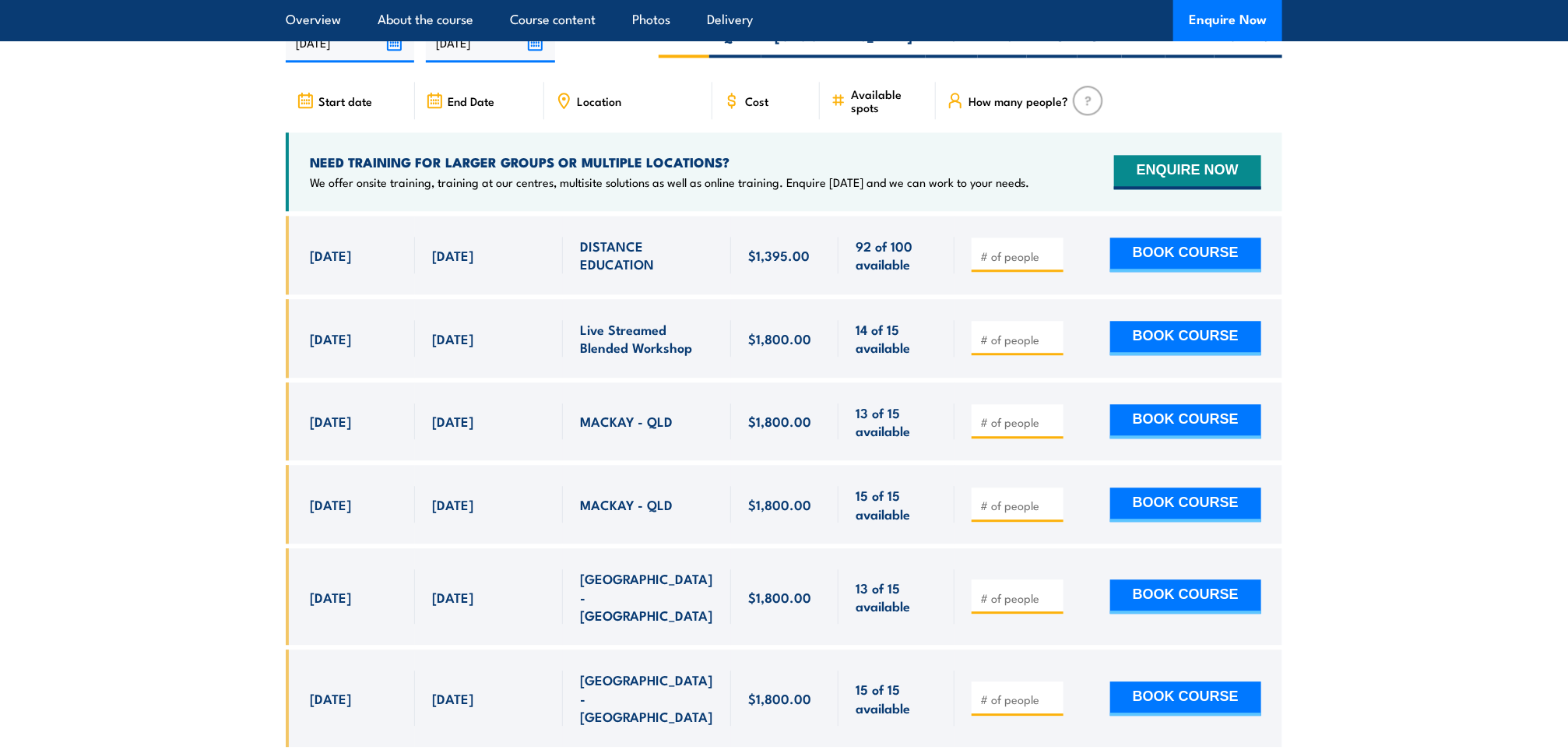
scroll to position [5096, 0]
